Goal: Check status: Check status

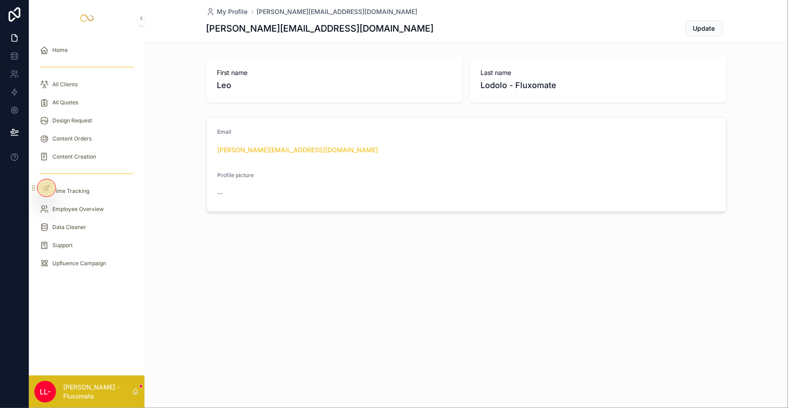
click at [92, 148] on div "Content Creation" at bounding box center [87, 157] width 116 height 18
click at [92, 112] on div "Design Request" at bounding box center [87, 120] width 116 height 18
click at [95, 131] on div "Content Orders" at bounding box center [87, 138] width 94 height 14
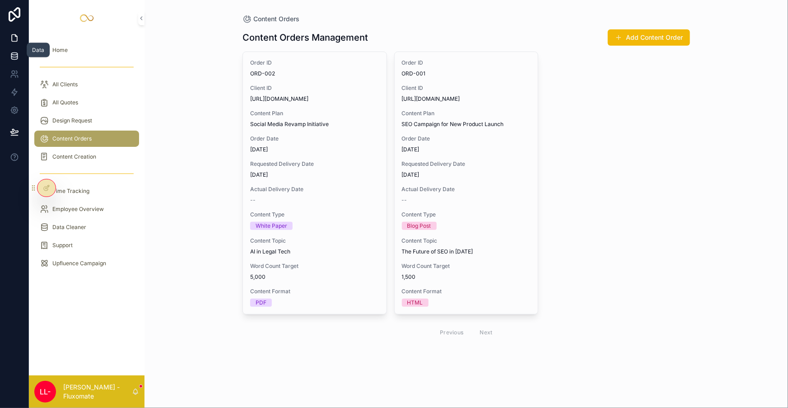
click at [3, 51] on link at bounding box center [14, 56] width 28 height 18
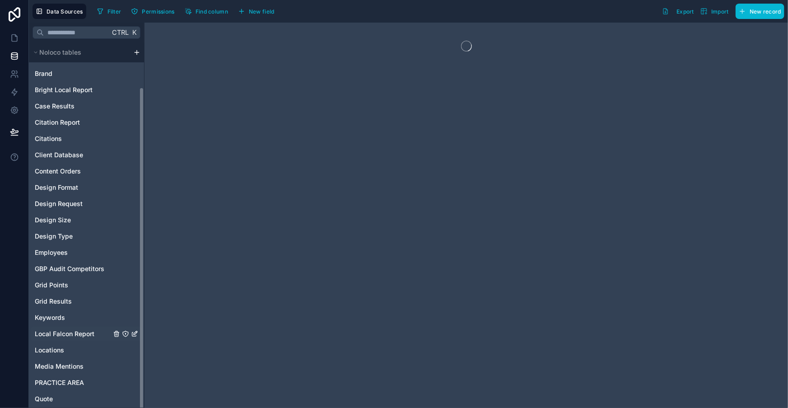
scroll to position [51, 0]
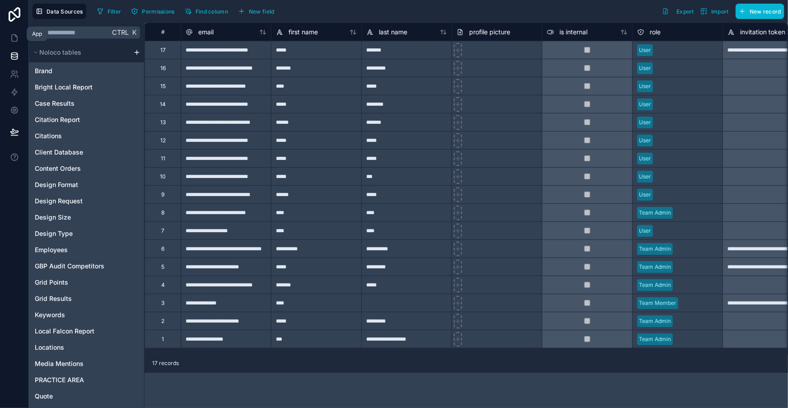
click at [6, 47] on link at bounding box center [14, 56] width 28 height 18
click at [12, 35] on icon at bounding box center [14, 38] width 5 height 7
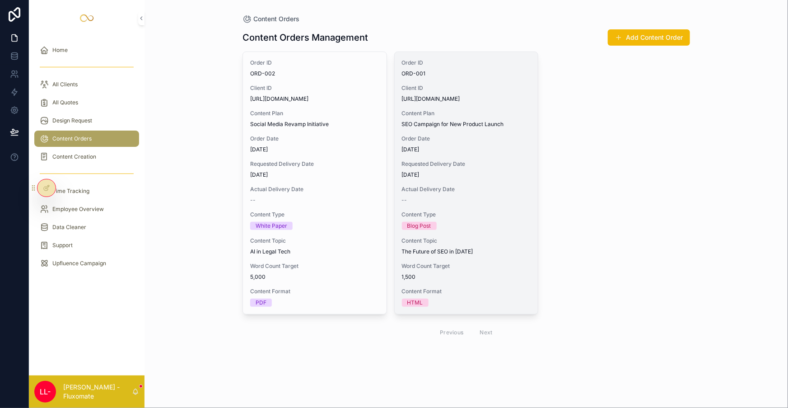
click at [500, 162] on div "Order ID ORD-001 Client ID SMITH_ASSOCIATES_smithlaw.com Content Plan SEO Campa…" at bounding box center [466, 183] width 144 height 262
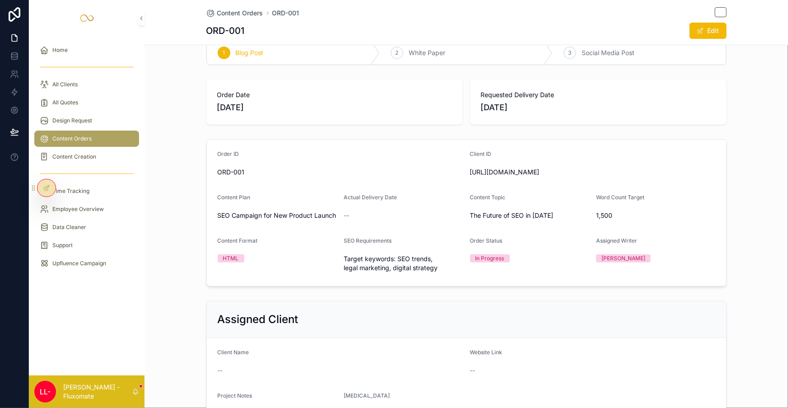
scroll to position [42, 0]
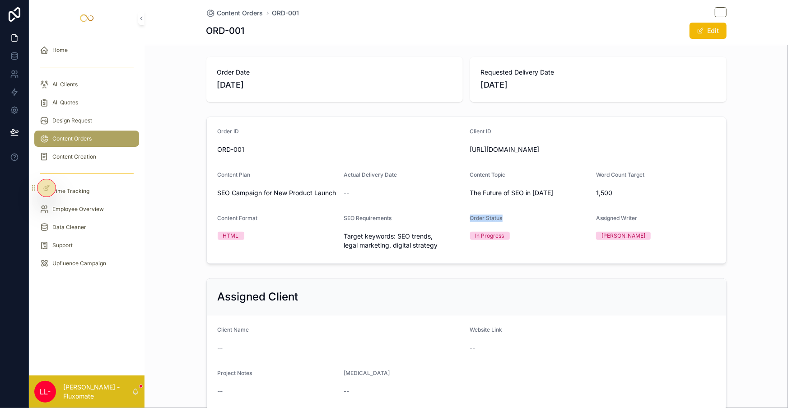
drag, startPoint x: 457, startPoint y: 185, endPoint x: 487, endPoint y: 185, distance: 30.7
click at [487, 214] on div "Order Status" at bounding box center [529, 219] width 119 height 11
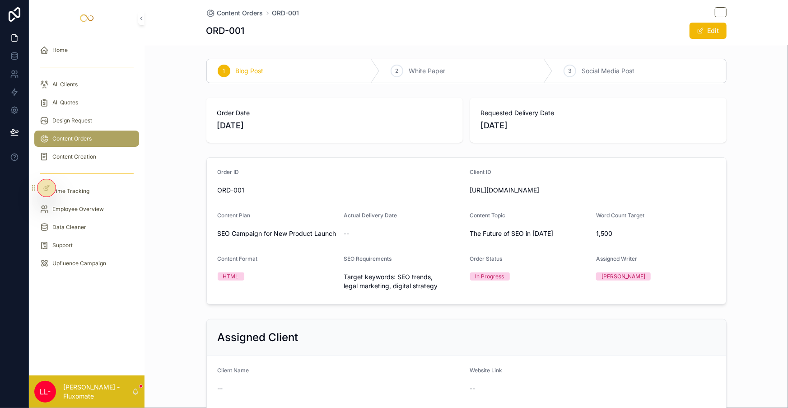
scroll to position [0, 0]
drag, startPoint x: 250, startPoint y: 172, endPoint x: 260, endPoint y: 161, distance: 15.3
